Goal: Understand process/instructions

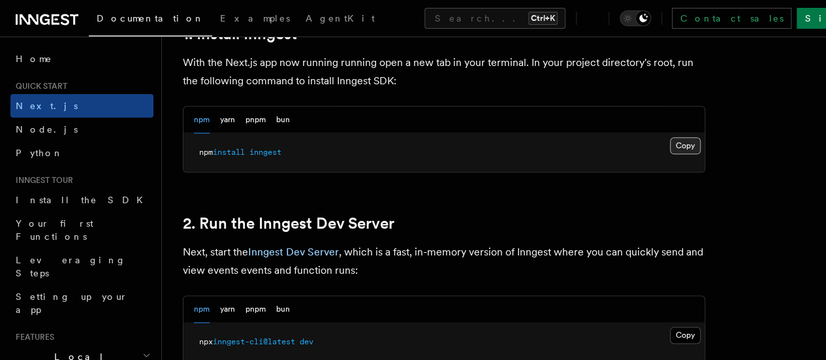
click at [670, 154] on button "Copy Copied" at bounding box center [685, 145] width 31 height 17
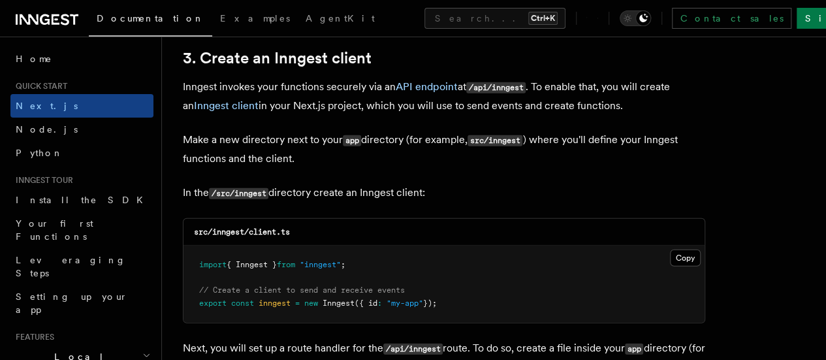
scroll to position [1624, 0]
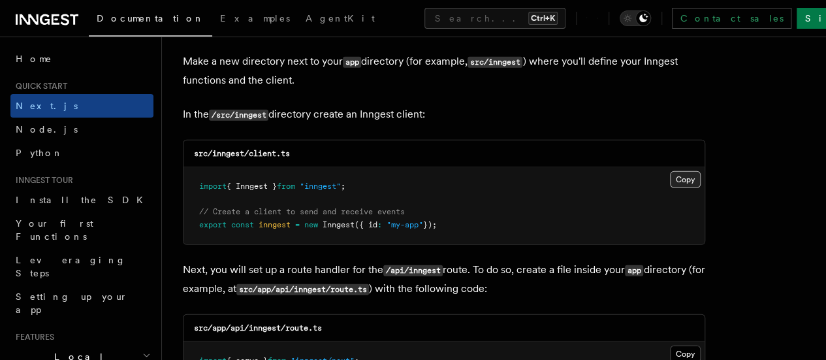
click at [670, 171] on button "Copy Copied" at bounding box center [685, 179] width 31 height 17
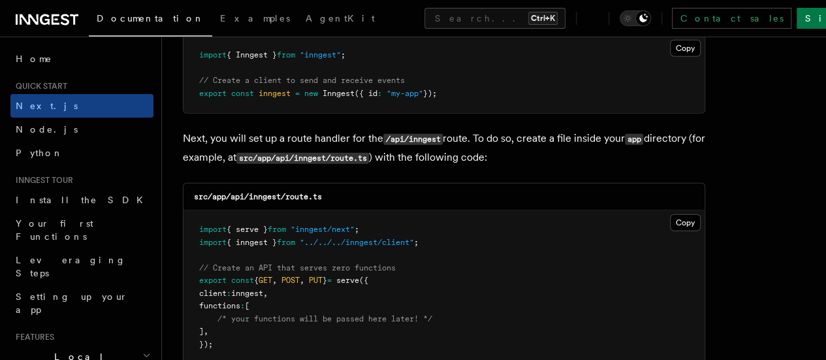
scroll to position [1850, 0]
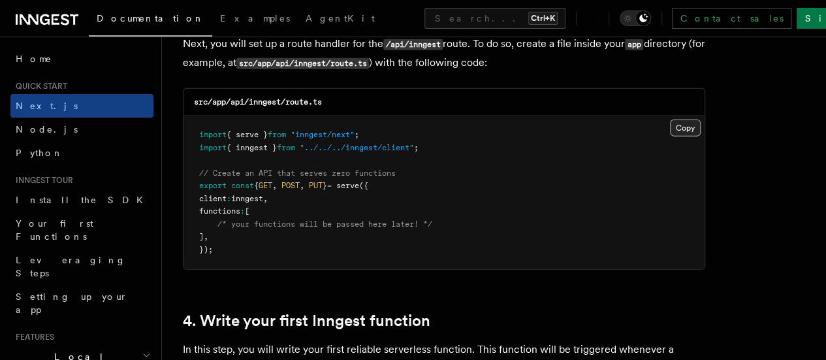
click at [670, 119] on button "Copy Copied" at bounding box center [685, 127] width 31 height 17
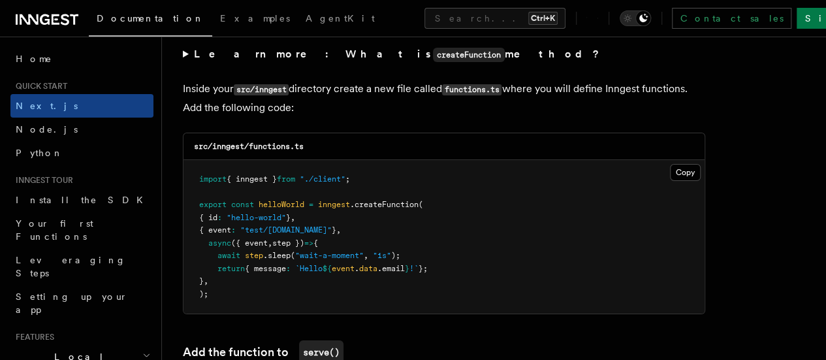
scroll to position [2299, 0]
